Goal: Task Accomplishment & Management: Manage account settings

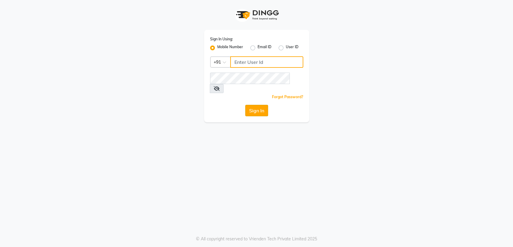
type input "7045840105"
click at [253, 105] on button "Sign In" at bounding box center [256, 110] width 23 height 11
